Goal: Information Seeking & Learning: Learn about a topic

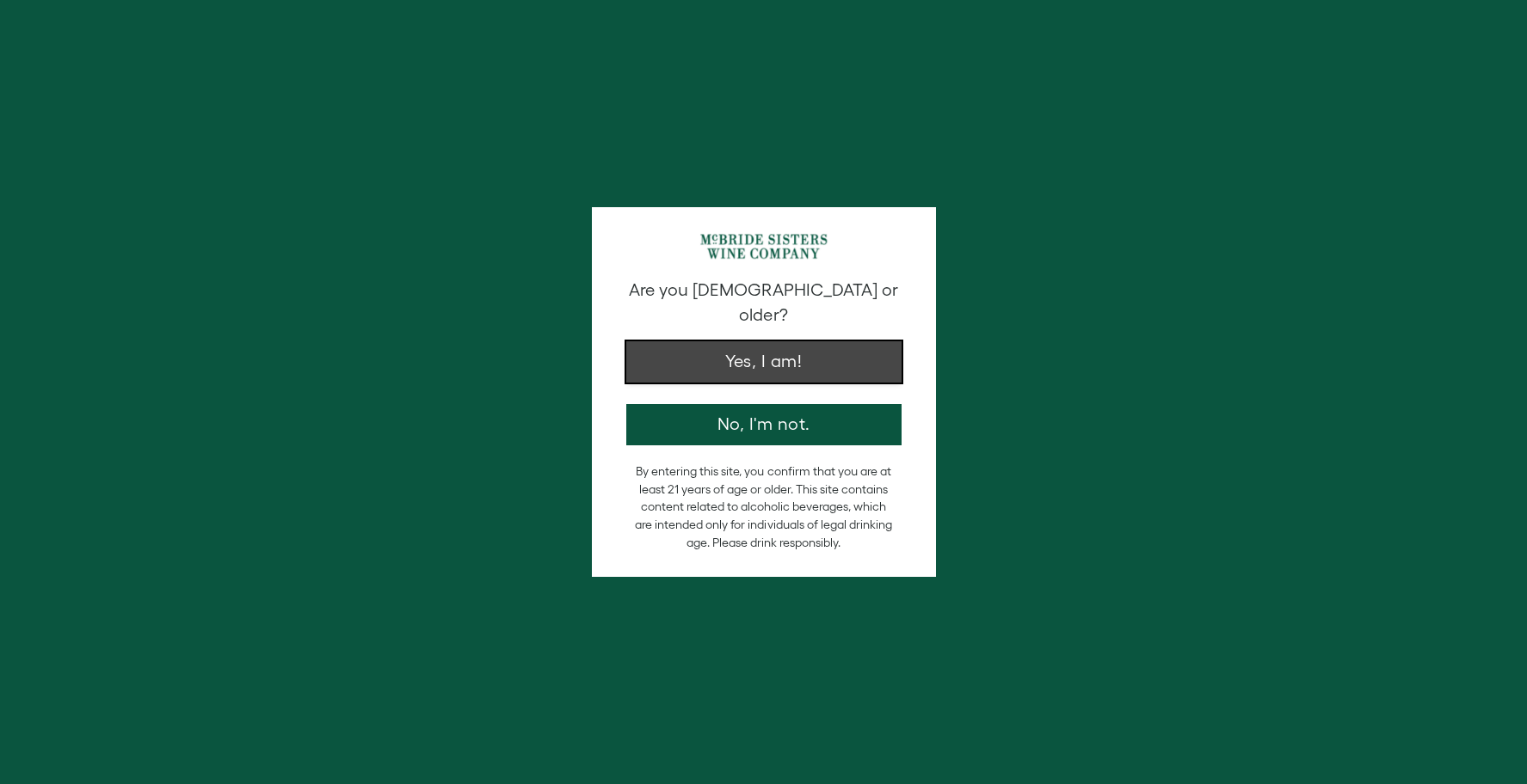
click at [752, 343] on button "Yes, I am!" at bounding box center [764, 362] width 275 height 41
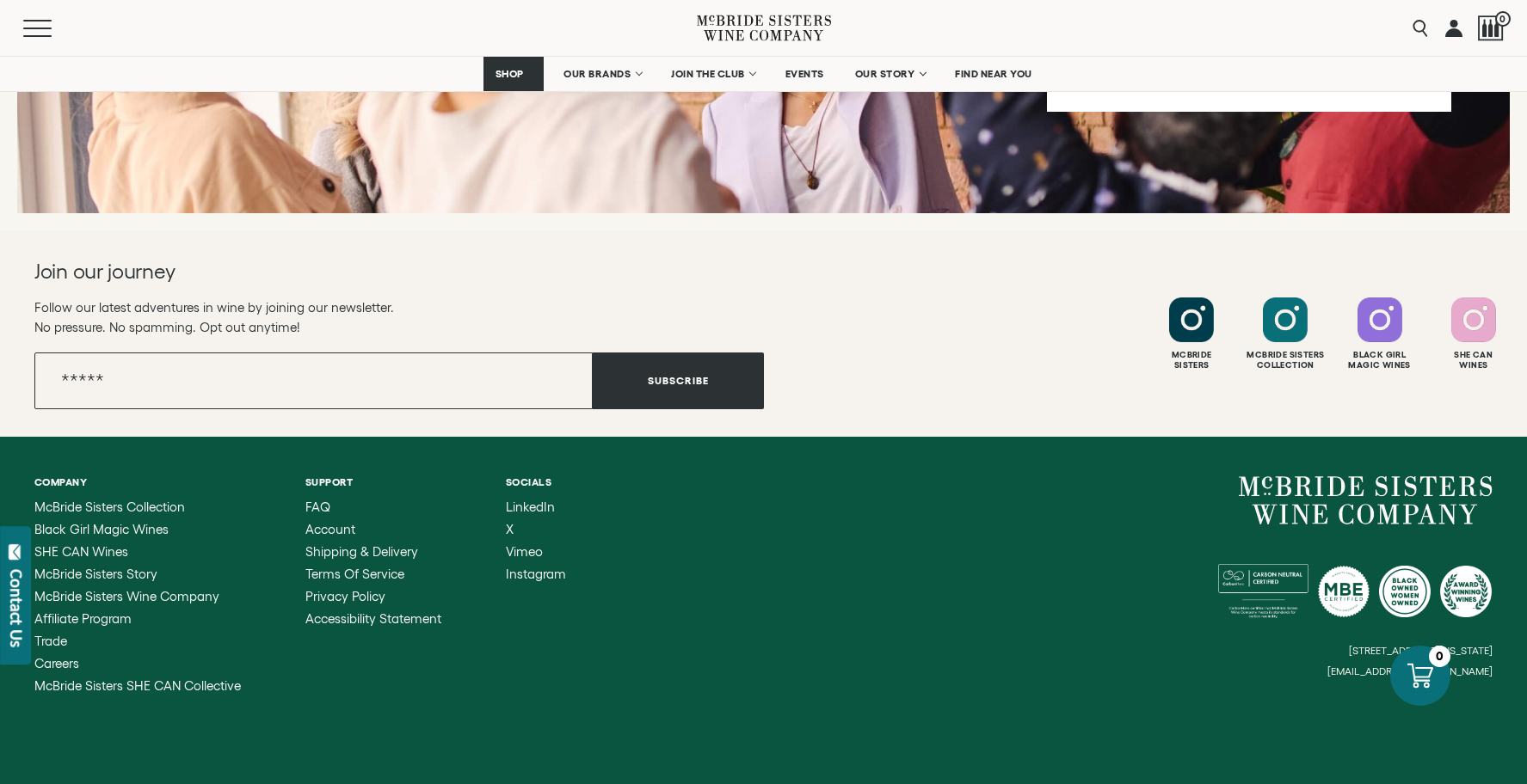
scroll to position [6892, 0]
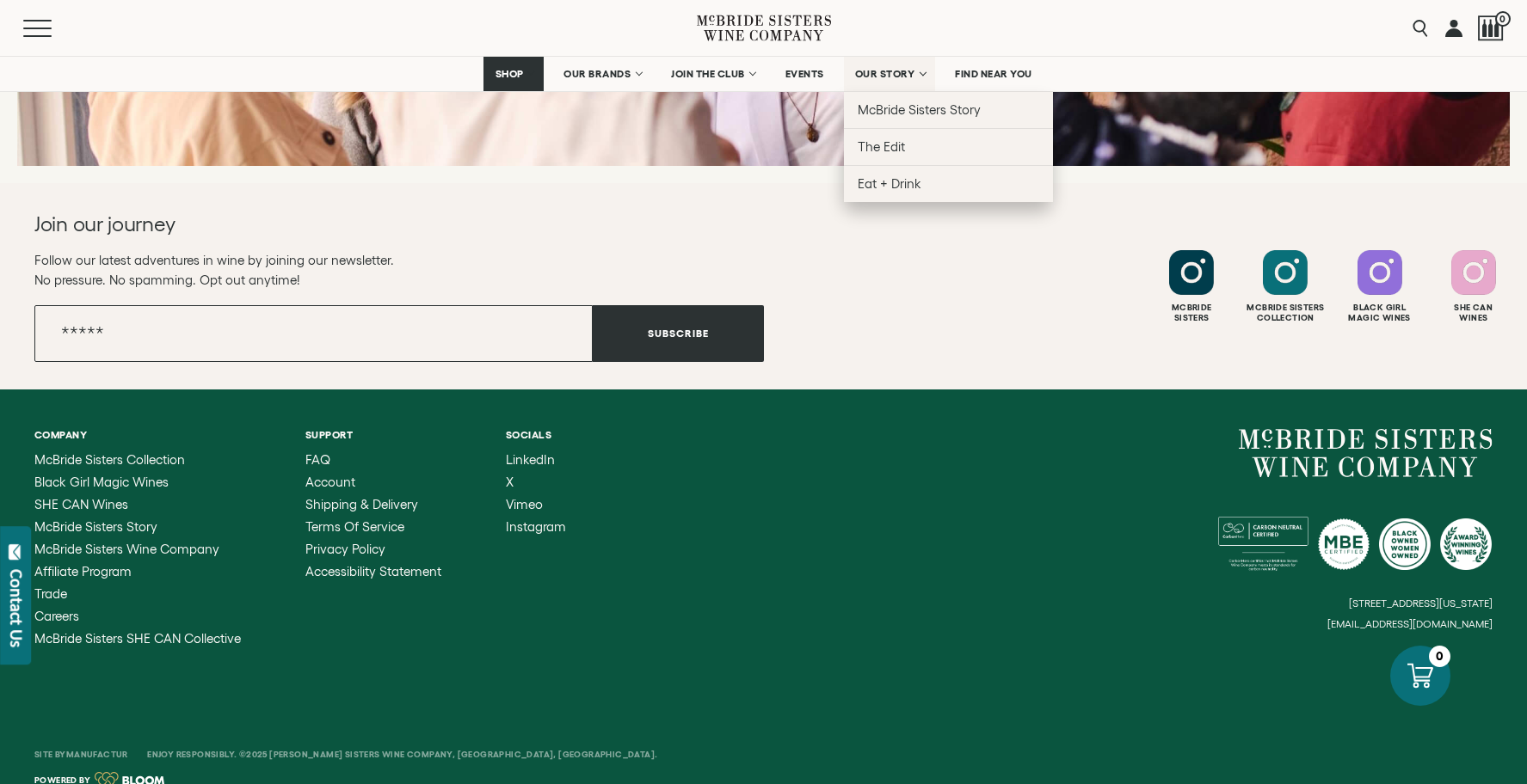
click at [905, 78] on span "OUR STORY" at bounding box center [885, 73] width 60 height 12
